Goal: Task Accomplishment & Management: Use online tool/utility

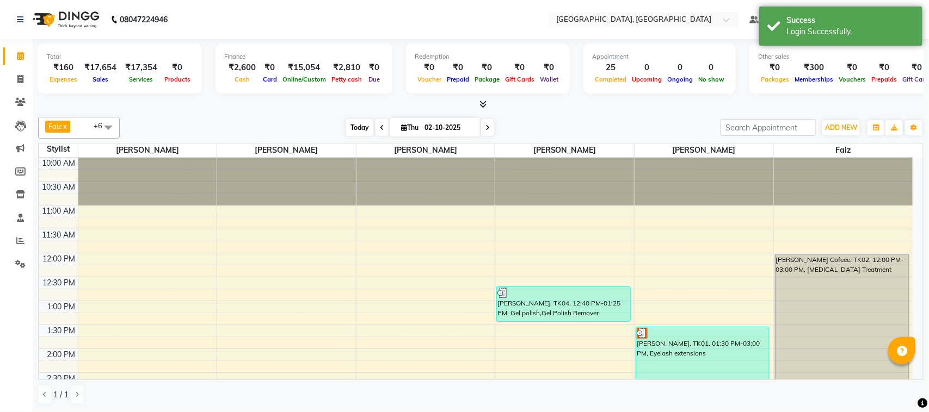
click at [349, 127] on span "Today" at bounding box center [359, 127] width 27 height 17
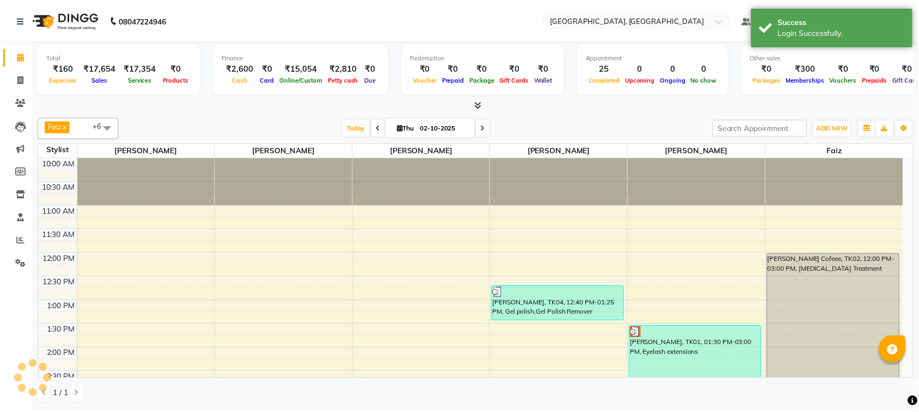
scroll to position [455, 0]
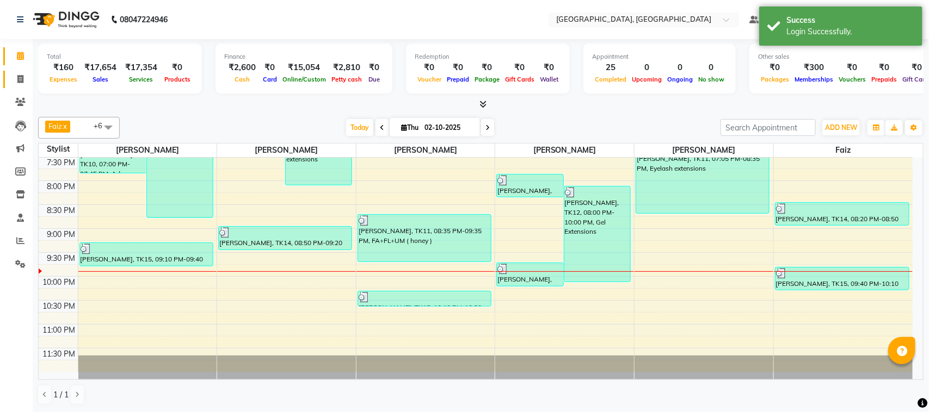
drag, startPoint x: 0, startPoint y: 81, endPoint x: 9, endPoint y: 80, distance: 9.3
click at [9, 80] on li "Invoice" at bounding box center [16, 79] width 33 height 23
click at [9, 80] on link "Invoice" at bounding box center [16, 80] width 26 height 18
select select "7742"
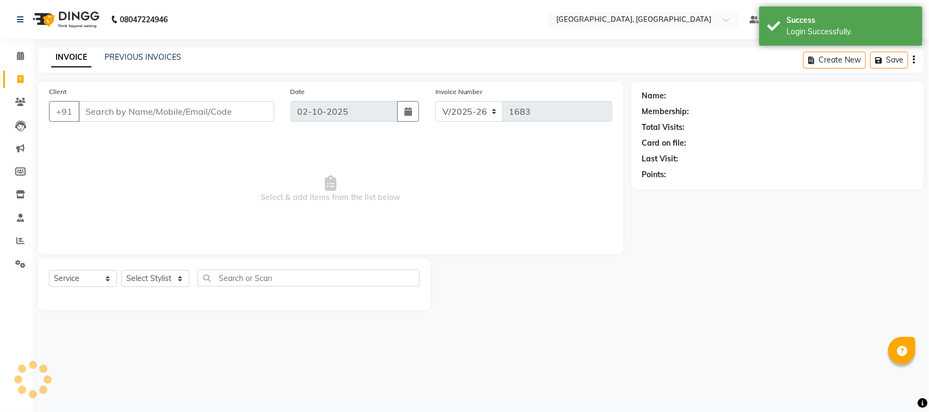
select select "membership"
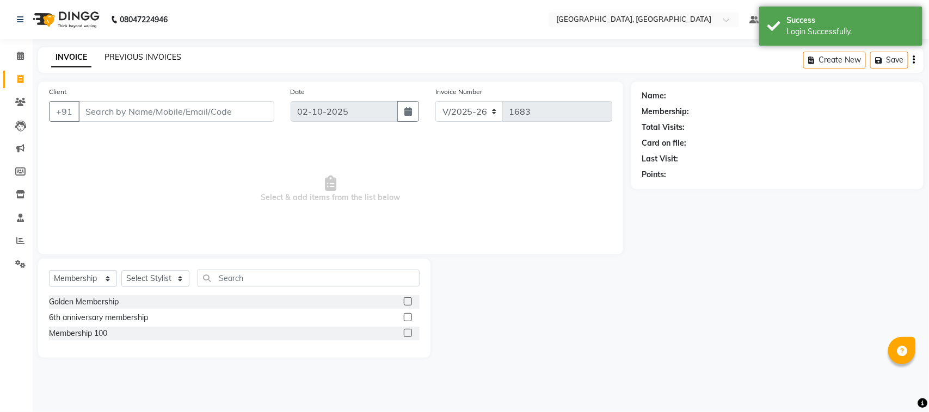
click at [128, 56] on link "PREVIOUS INVOICES" at bounding box center [142, 57] width 77 height 10
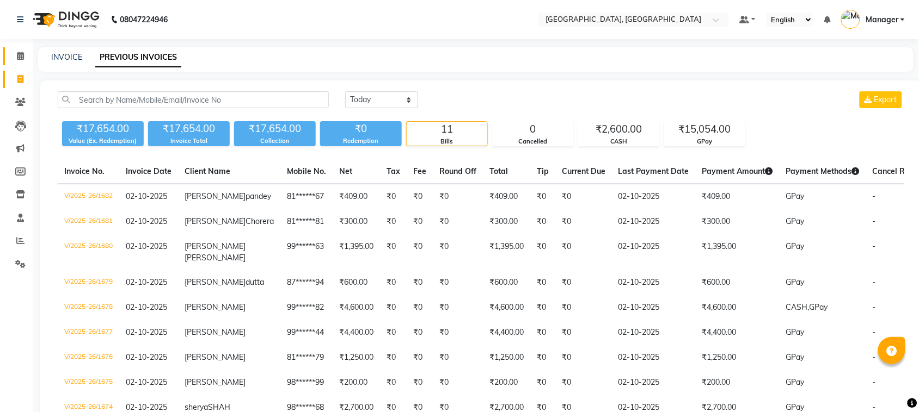
click at [19, 63] on link "Calendar" at bounding box center [16, 56] width 26 height 18
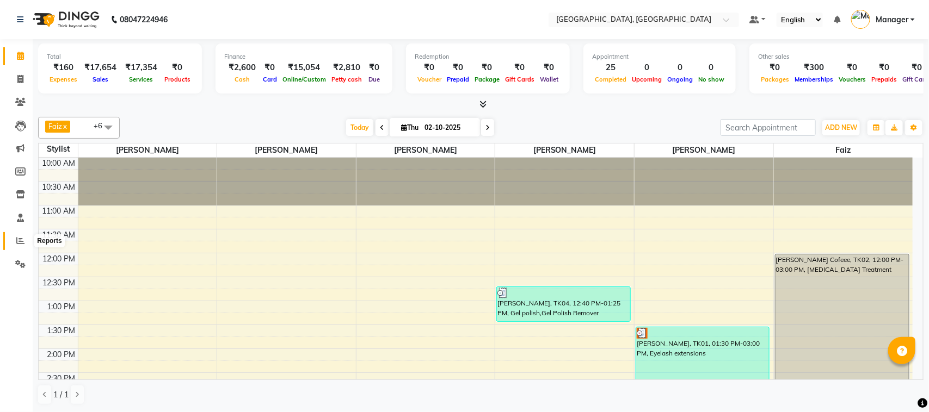
click at [11, 239] on span at bounding box center [20, 241] width 19 height 13
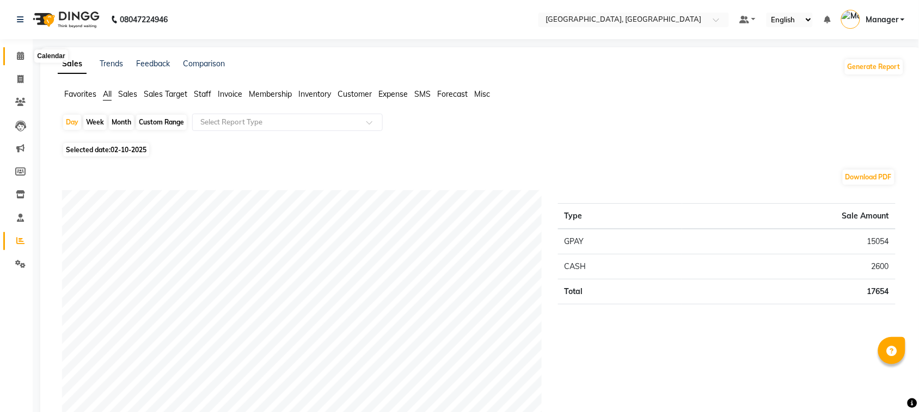
click at [15, 53] on span at bounding box center [20, 56] width 19 height 13
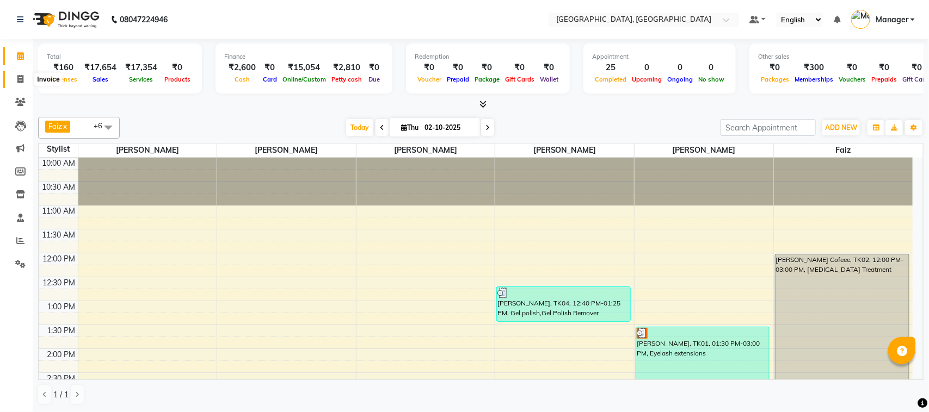
click at [11, 73] on span at bounding box center [20, 79] width 19 height 13
select select "7742"
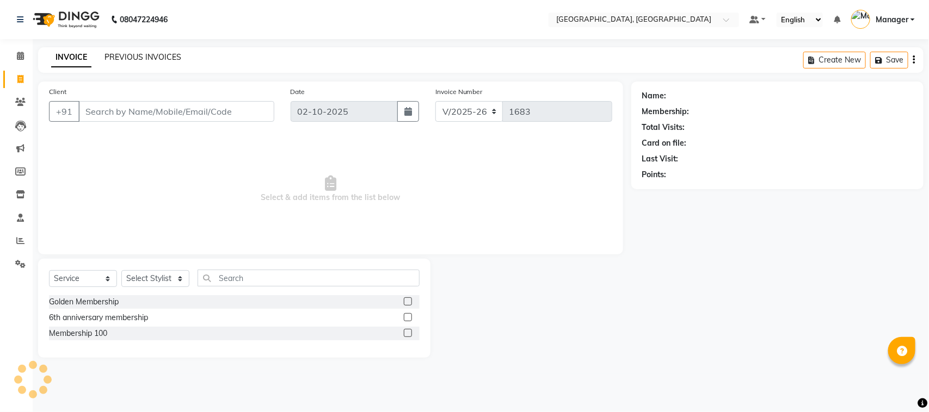
select select "membership"
click at [127, 55] on link "PREVIOUS INVOICES" at bounding box center [142, 57] width 77 height 10
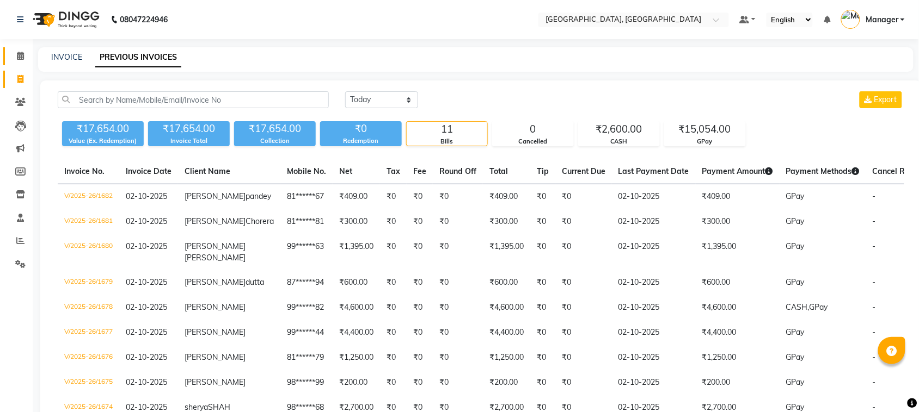
click at [21, 63] on link "Calendar" at bounding box center [16, 56] width 26 height 18
